Goal: Find specific fact: Find specific fact

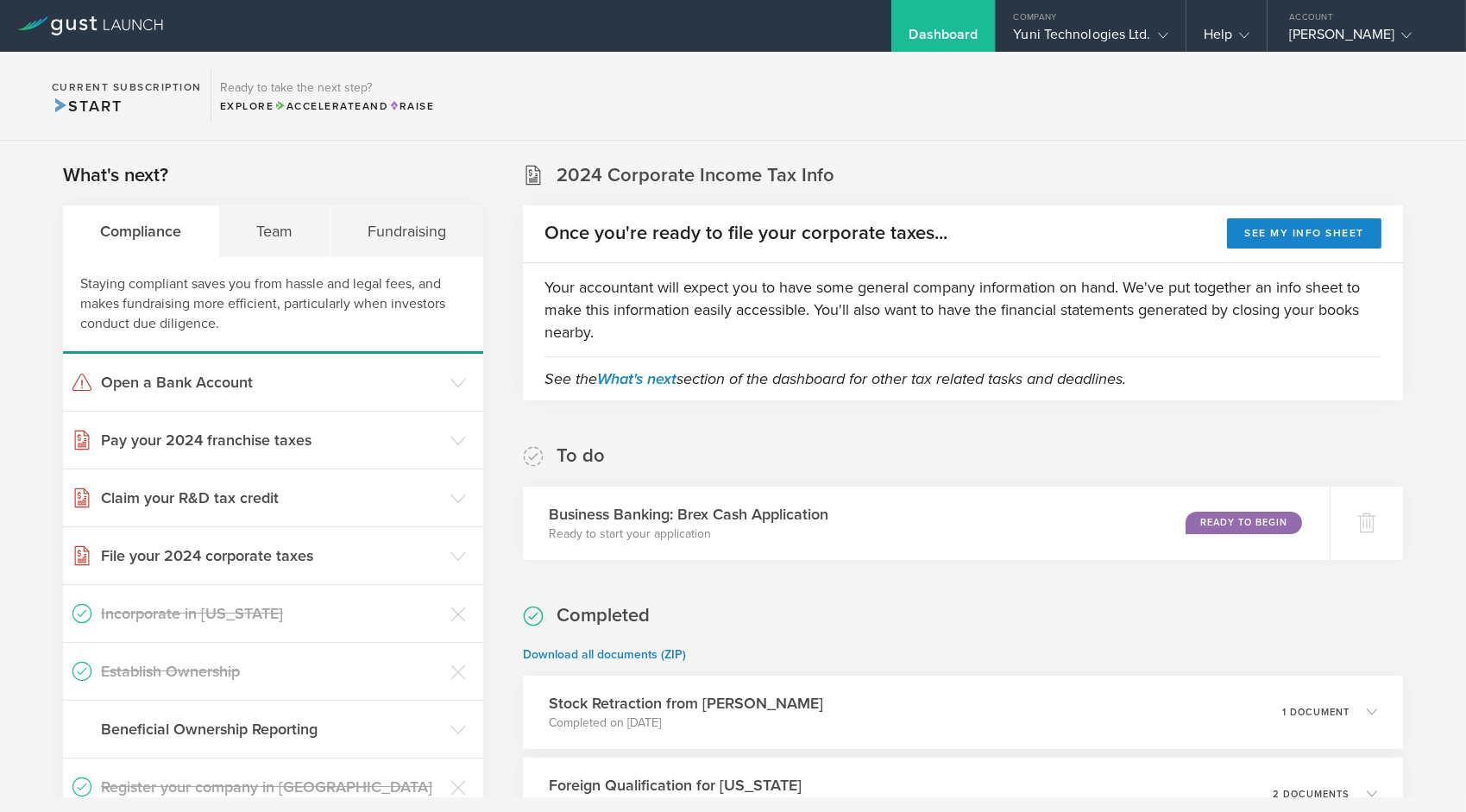
click at [957, 288] on p "Your accountant will expect you to have some general company information on han…" at bounding box center [963, 310] width 837 height 67
click at [1130, 31] on div "Yuni Technologies Ltd." at bounding box center [1090, 39] width 154 height 26
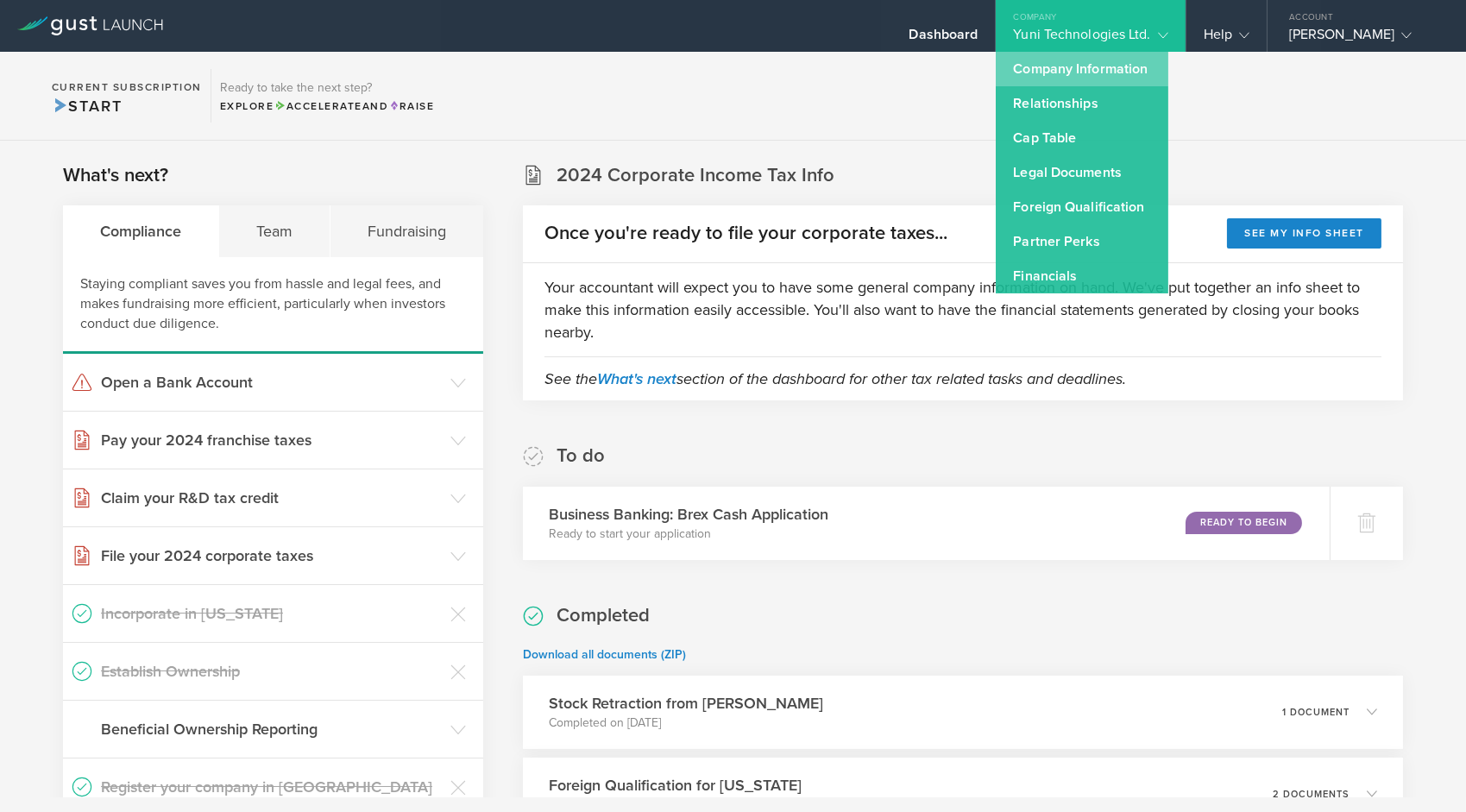
click at [1091, 76] on link "Company Information" at bounding box center [1081, 69] width 172 height 34
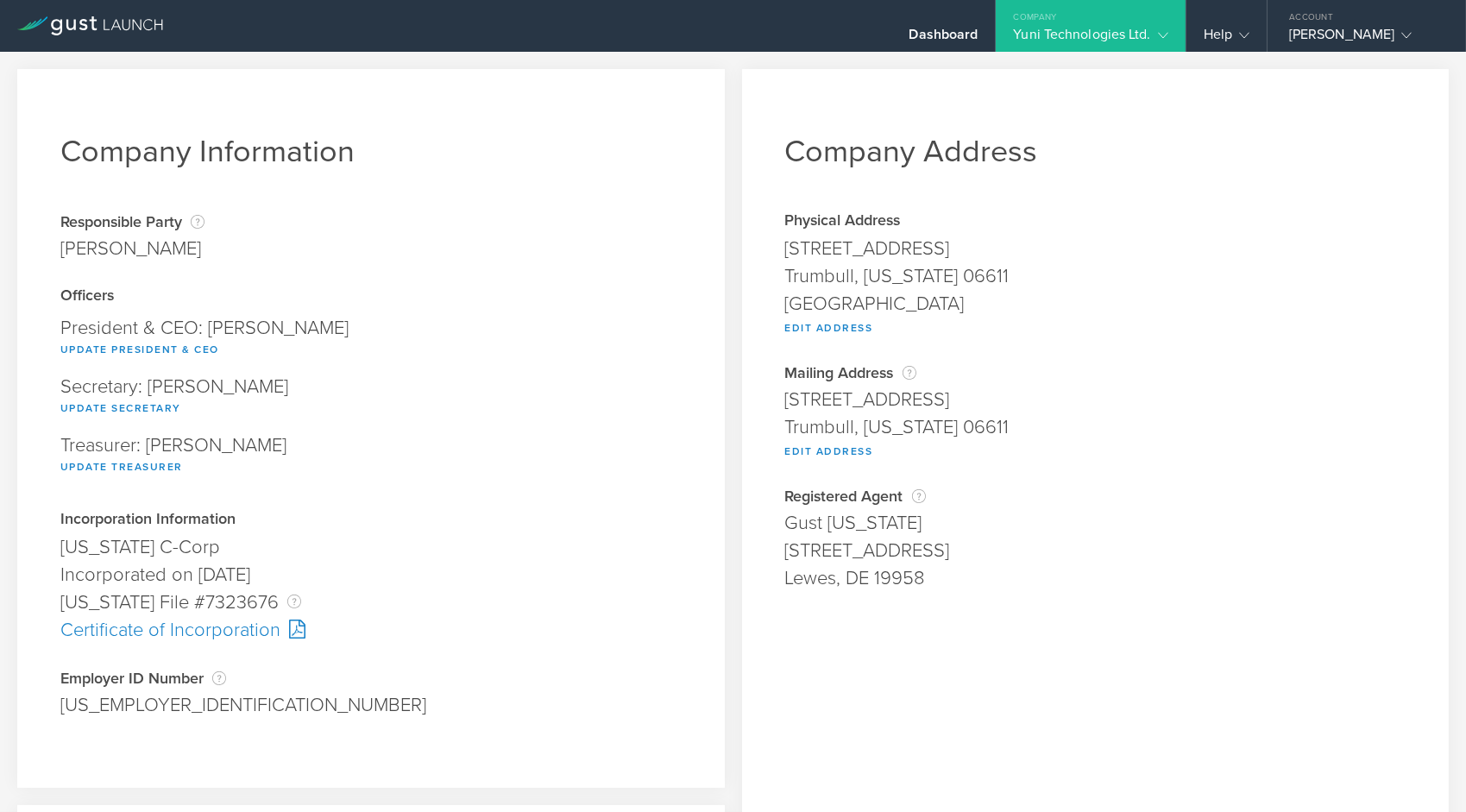
click at [216, 599] on div "[US_STATE] File #7323676 The [US_STATE] File Number is issued by the state of […" at bounding box center [371, 602] width 621 height 28
copy div "7323676"
